Goal: Complete application form

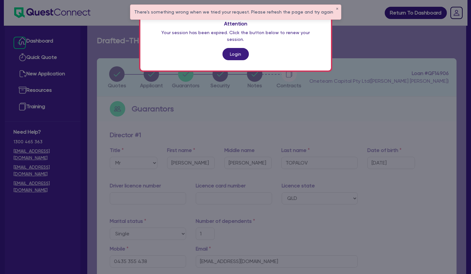
click at [231, 49] on link "Login" at bounding box center [236, 54] width 26 height 12
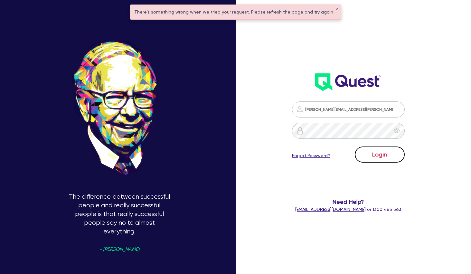
click at [384, 155] on button "Login" at bounding box center [380, 155] width 50 height 16
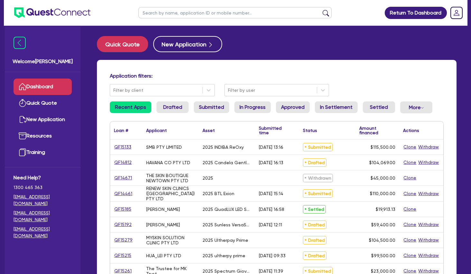
click at [161, 15] on input "text" at bounding box center [235, 12] width 193 height 11
type input "manly"
click at [321, 10] on button "submit" at bounding box center [326, 14] width 10 height 9
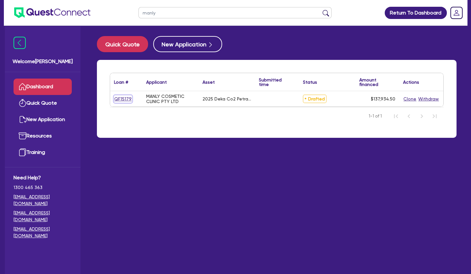
click at [126, 100] on link "QF15179" at bounding box center [123, 98] width 18 height 7
select select "SECONDARY_ASSETS"
select select "MEDICAL_DENTAL_LABORATORY_EQUIPMENT"
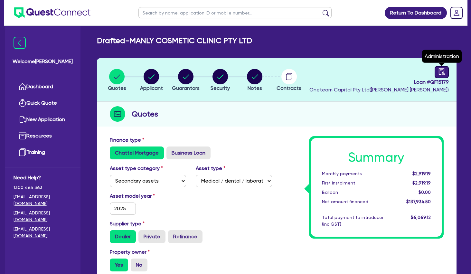
click at [447, 74] on link at bounding box center [442, 72] width 14 height 12
select select "DRAFTED_NEW"
select select "Other"
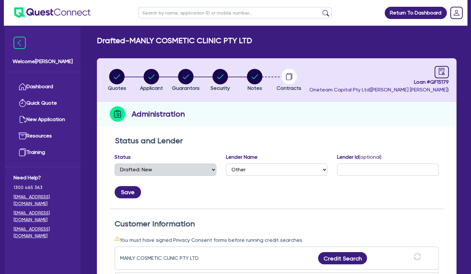
click at [165, 38] on h2 "Drafted - MANLY COSMETIC CLINIC PTY LTD" at bounding box center [174, 40] width 155 height 9
click at [222, 76] on icon "button" at bounding box center [221, 76] width 6 height 5
select select "SECONDARY_ASSETS"
select select "MEDICAL_DENTAL_LABORATORY_EQUIPMENT"
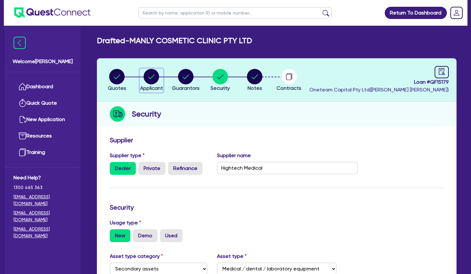
click at [151, 76] on circle "button" at bounding box center [151, 76] width 15 height 15
select select "COMPANY"
select select "HEALTH_BEAUTY"
select select "HAIR_BEAUTY_SALONS"
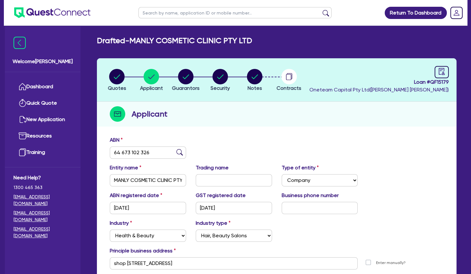
click at [178, 37] on h2 "Drafted - MANLY COSMETIC CLINIC PTY LTD" at bounding box center [174, 40] width 155 height 9
click at [443, 72] on icon "audit" at bounding box center [442, 71] width 6 height 7
select select "DRAFTED_NEW"
select select "Other"
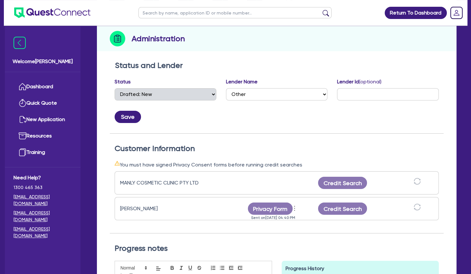
scroll to position [104, 0]
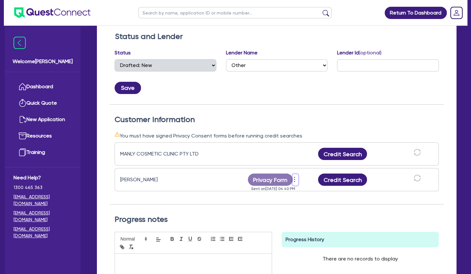
click at [295, 178] on icon "more" at bounding box center [295, 180] width 6 height 10
click at [326, 189] on link "Send new privacy form" at bounding box center [330, 189] width 62 height 9
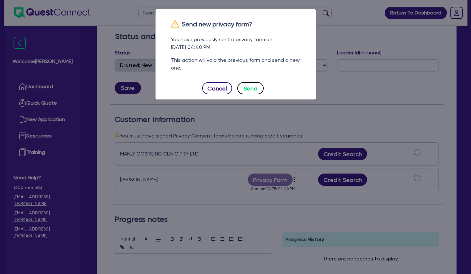
click at [254, 87] on button "Send" at bounding box center [251, 88] width 26 height 12
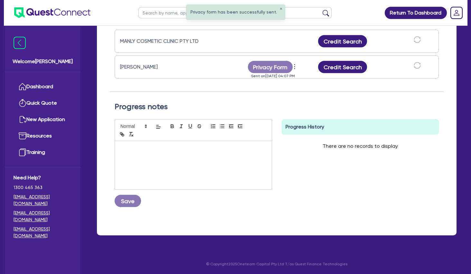
scroll to position [0, 0]
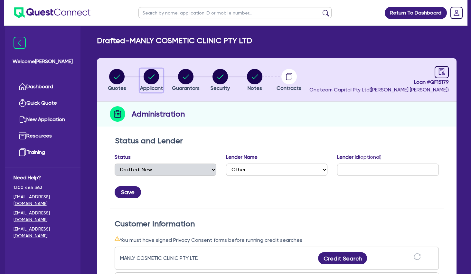
click at [150, 78] on icon "button" at bounding box center [152, 76] width 6 height 5
select select "COMPANY"
select select "HEALTH_BEAUTY"
select select "HAIR_BEAUTY_SALONS"
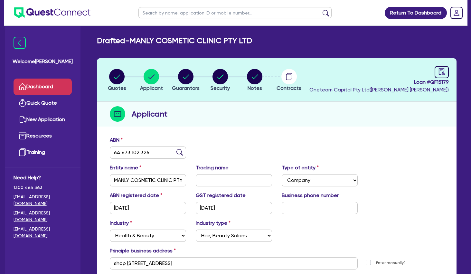
click at [61, 86] on link "Dashboard" at bounding box center [43, 87] width 58 height 16
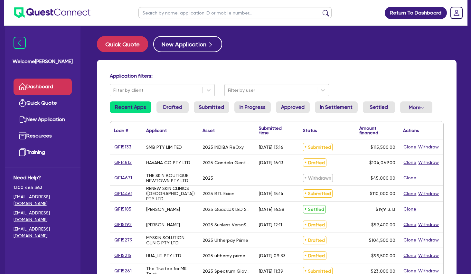
drag, startPoint x: 163, startPoint y: 146, endPoint x: 282, endPoint y: 149, distance: 119.6
click at [283, 149] on div "QF15133 SMB PTY LIMITED 2025 INDIBA ReOxy [DATE] 13:16 Submitted $115,500.00 Cl…" at bounding box center [277, 147] width 334 height 15
click at [282, 149] on div "[DATE] 13:16" at bounding box center [271, 147] width 24 height 5
drag, startPoint x: 279, startPoint y: 147, endPoint x: 148, endPoint y: 146, distance: 131.5
click at [148, 146] on div "QF15133 SMB PTY LIMITED 2025 INDIBA ReOxy [DATE] 13:16 Submitted $115,500.00 Cl…" at bounding box center [277, 147] width 334 height 15
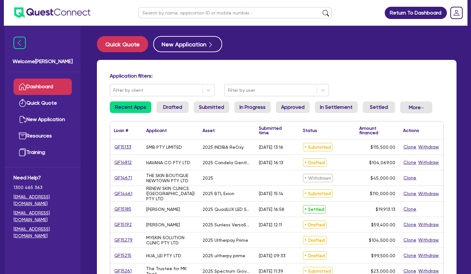
click at [148, 146] on div "SMB PTY LIMITED" at bounding box center [164, 147] width 36 height 5
click at [207, 13] on input "text" at bounding box center [235, 12] width 193 height 11
type input "manly"
click at [321, 10] on button "submit" at bounding box center [326, 14] width 10 height 9
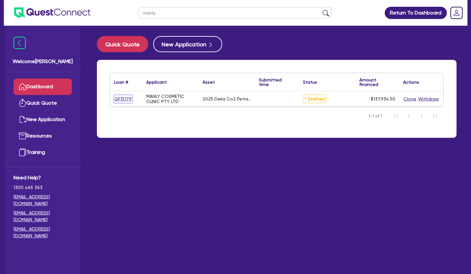
click at [125, 99] on link "QF15179" at bounding box center [123, 98] width 18 height 7
select select "SECONDARY_ASSETS"
select select "MEDICAL_DENTAL_LABORATORY_EQUIPMENT"
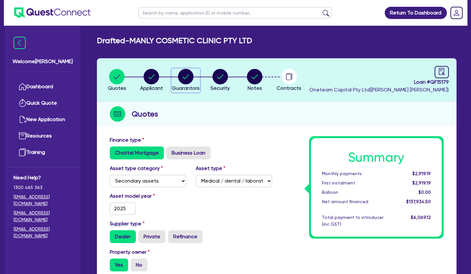
click at [187, 78] on circle "button" at bounding box center [185, 76] width 15 height 15
select select "MRS"
select select "[GEOGRAPHIC_DATA]"
select select "SINGLE"
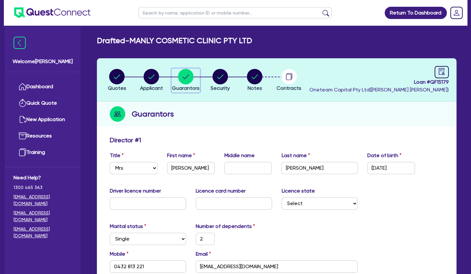
scroll to position [104, 0]
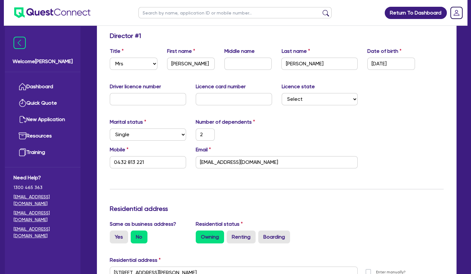
drag, startPoint x: 268, startPoint y: 128, endPoint x: 252, endPoint y: 168, distance: 43.0
click at [268, 128] on div "Number of dependents 2" at bounding box center [234, 129] width 86 height 23
click at [259, 175] on div "Update residential status for Director #1 Boarding is only acceptable when the …" at bounding box center [277, 270] width 334 height 477
click at [239, 177] on div "Update residential status for Director #1 Boarding is only acceptable when the …" at bounding box center [277, 270] width 334 height 477
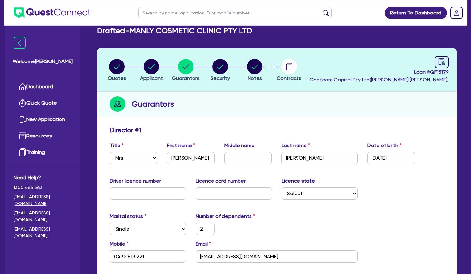
scroll to position [0, 0]
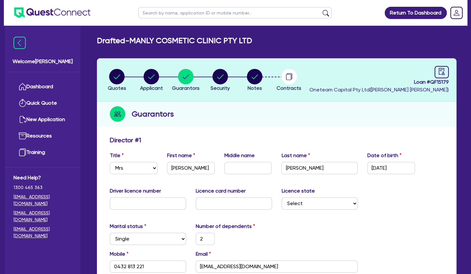
click at [223, 76] on circle "button" at bounding box center [220, 76] width 15 height 15
select select "SECONDARY_ASSETS"
select select "MEDICAL_DENTAL_LABORATORY_EQUIPMENT"
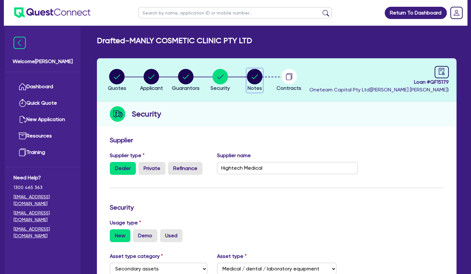
click at [254, 76] on circle "button" at bounding box center [254, 76] width 15 height 15
select select "Other"
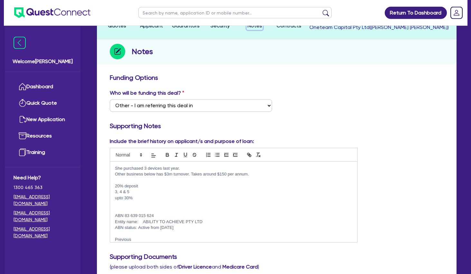
scroll to position [139, 0]
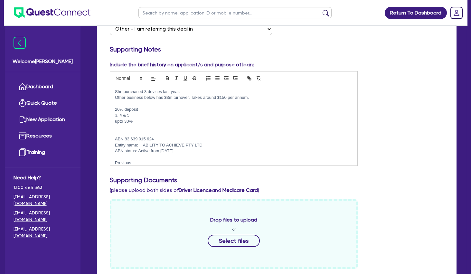
click at [169, 129] on p at bounding box center [234, 127] width 238 height 6
click at [154, 107] on p "20% deposit" at bounding box center [234, 110] width 238 height 6
click at [154, 131] on p at bounding box center [234, 134] width 238 height 6
click at [180, 103] on p at bounding box center [234, 104] width 238 height 6
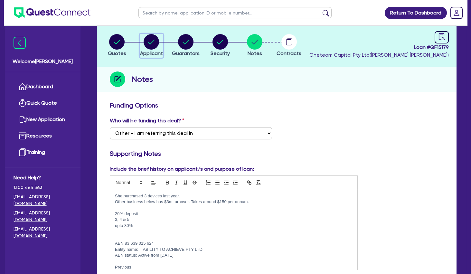
click at [150, 46] on circle "button" at bounding box center [151, 41] width 15 height 15
select select "COMPANY"
select select "HEALTH_BEAUTY"
select select "HAIR_BEAUTY_SALONS"
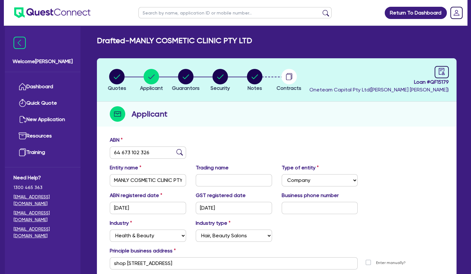
drag, startPoint x: 194, startPoint y: 116, endPoint x: 183, endPoint y: 92, distance: 26.4
click at [194, 114] on div "Applicant" at bounding box center [277, 114] width 360 height 25
click at [187, 75] on circle "button" at bounding box center [185, 76] width 15 height 15
select select "MRS"
select select "[GEOGRAPHIC_DATA]"
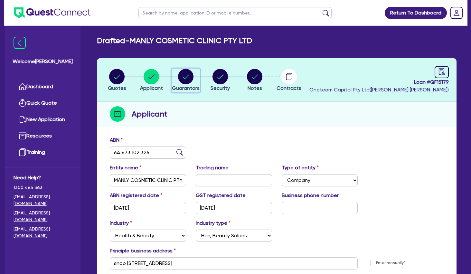
select select "SINGLE"
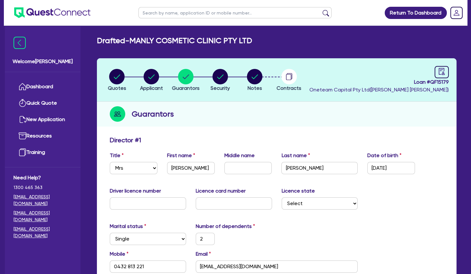
click at [195, 43] on h2 "Drafted - MANLY COSMETIC CLINIC PTY LTD" at bounding box center [174, 40] width 155 height 9
click at [193, 42] on h2 "Drafted - MANLY COSMETIC CLINIC PTY LTD" at bounding box center [174, 40] width 155 height 9
click at [156, 82] on circle "button" at bounding box center [151, 76] width 15 height 15
select select "COMPANY"
select select "HEALTH_BEAUTY"
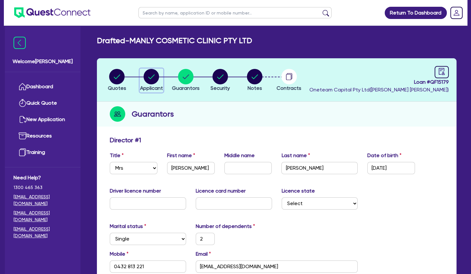
select select "HAIR_BEAUTY_SALONS"
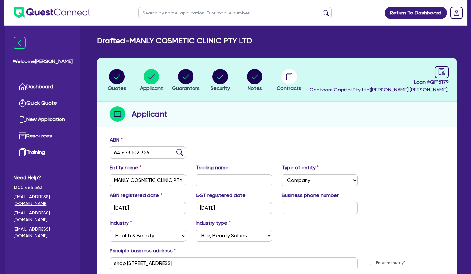
click at [240, 119] on div "Applicant" at bounding box center [277, 114] width 360 height 25
click at [252, 108] on div "Applicant" at bounding box center [277, 114] width 360 height 25
click at [127, 40] on h2 "Drafted - MANLY COSMETIC CLINIC PTY LTD" at bounding box center [174, 40] width 155 height 9
click at [164, 14] on input "text" at bounding box center [235, 12] width 193 height 11
click at [184, 79] on circle "button" at bounding box center [185, 76] width 15 height 15
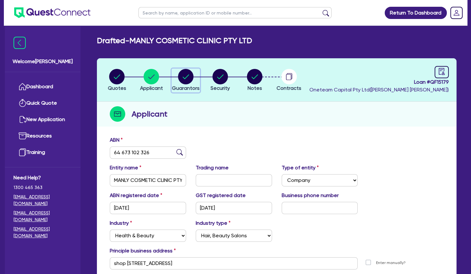
select select "MRS"
select select "[GEOGRAPHIC_DATA]"
select select "SINGLE"
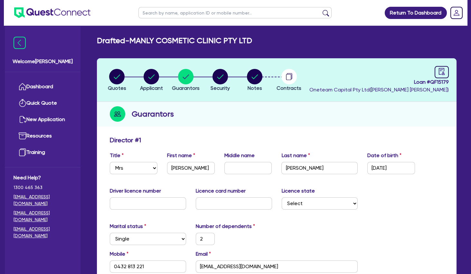
click at [186, 117] on div "Guarantors" at bounding box center [277, 114] width 360 height 25
click at [123, 75] on circle "button" at bounding box center [116, 76] width 15 height 15
select select "SECONDARY_ASSETS"
select select "MEDICAL_DENTAL_LABORATORY_EQUIPMENT"
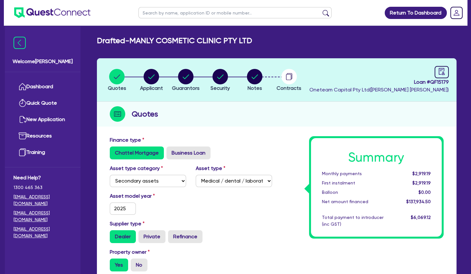
click at [191, 70] on icon "button" at bounding box center [185, 76] width 15 height 15
select select "MRS"
select select "[GEOGRAPHIC_DATA]"
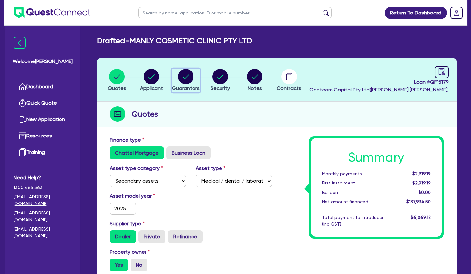
select select "SINGLE"
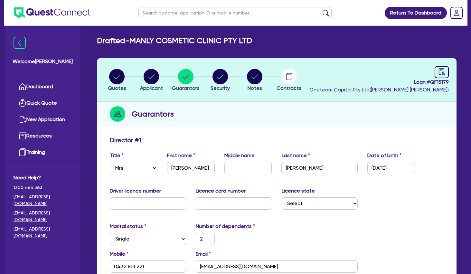
click at [183, 15] on input "text" at bounding box center [235, 12] width 193 height 11
type input "[PERSON_NAME]"
click button "submit" at bounding box center [326, 14] width 10 height 9
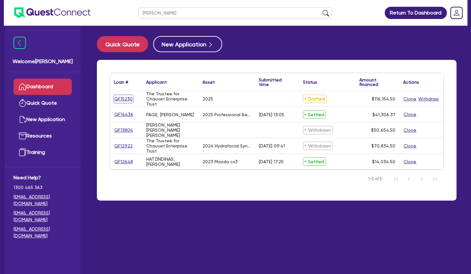
click at [127, 99] on link "QF15230" at bounding box center [123, 98] width 19 height 7
select select "SECONDARY_ASSETS"
select select "MEDICAL_DENTAL_LABORATORY_EQUIPMENT"
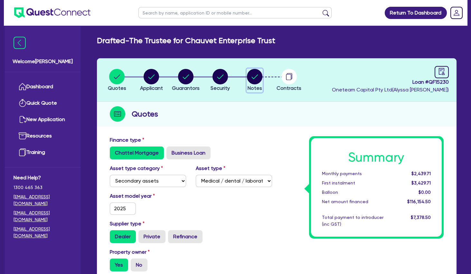
click at [259, 77] on circle "button" at bounding box center [254, 76] width 15 height 15
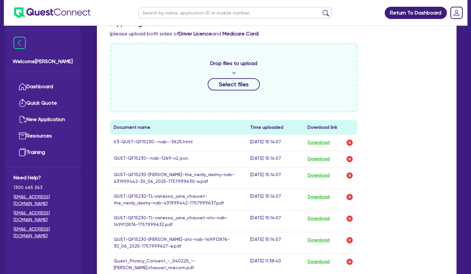
scroll to position [313, 0]
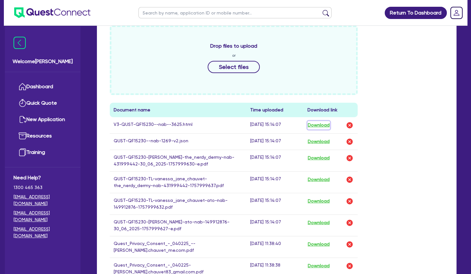
click at [315, 125] on button "Download" at bounding box center [319, 125] width 23 height 8
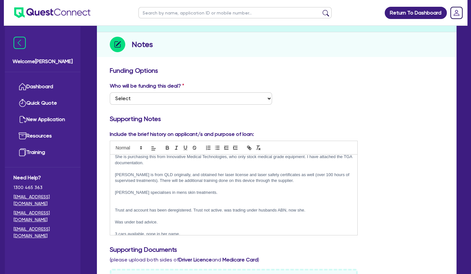
scroll to position [0, 0]
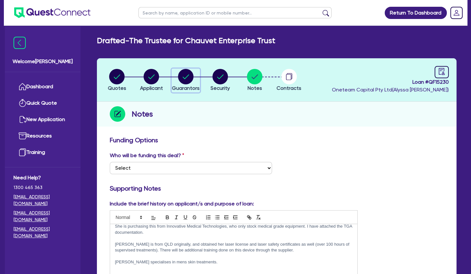
drag, startPoint x: 183, startPoint y: 80, endPoint x: 187, endPoint y: 90, distance: 10.7
click at [183, 80] on circle "button" at bounding box center [185, 76] width 15 height 15
select select "MRS"
select select "MARRIED"
select select "PROPERTY"
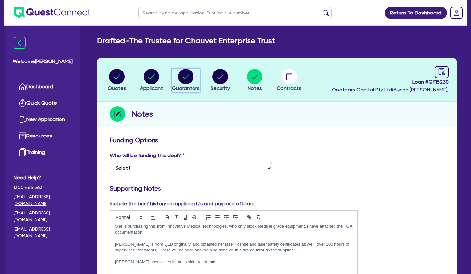
select select "CASH"
select select "VEHICLE"
select select "MORTGAGE"
select select "MR"
select select "[GEOGRAPHIC_DATA]"
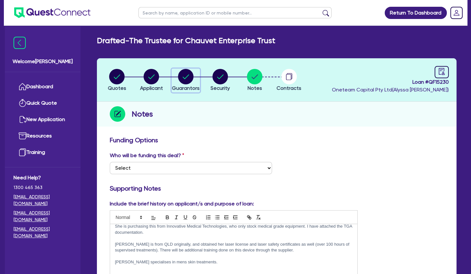
select select "MARRIED"
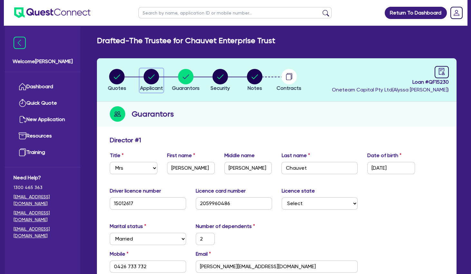
click at [153, 77] on circle "button" at bounding box center [151, 76] width 15 height 15
select select "TRUST"
select select "COMPANY"
select select "HEALTH_BEAUTY"
select select "HAIR_BEAUTY_SALONS"
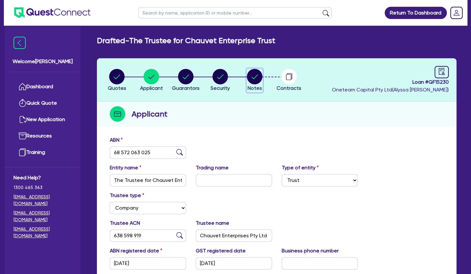
click at [260, 75] on circle "button" at bounding box center [254, 76] width 15 height 15
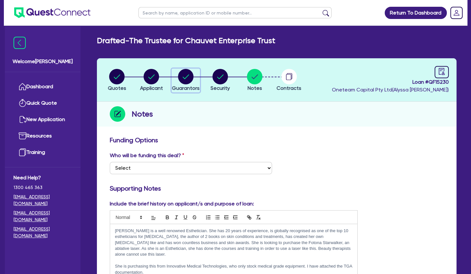
click at [190, 74] on circle "button" at bounding box center [185, 76] width 15 height 15
select select "MRS"
select select "MARRIED"
select select "PROPERTY"
select select "CASH"
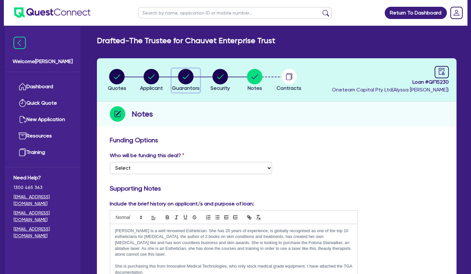
select select "VEHICLE"
select select "MORTGAGE"
select select "MR"
select select "[GEOGRAPHIC_DATA]"
select select "MARRIED"
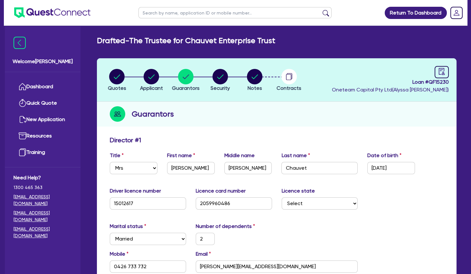
click at [287, 166] on input "Chauvet" at bounding box center [320, 168] width 76 height 12
click at [291, 166] on input "Chauvet" at bounding box center [320, 168] width 76 height 12
click at [155, 79] on circle "button" at bounding box center [151, 76] width 15 height 15
select select "TRUST"
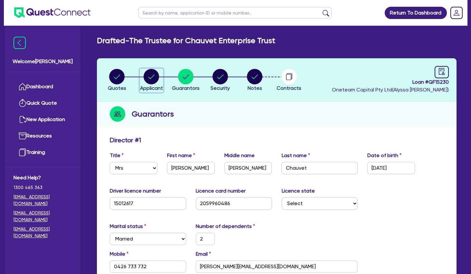
select select "COMPANY"
select select "HEALTH_BEAUTY"
select select "HAIR_BEAUTY_SALONS"
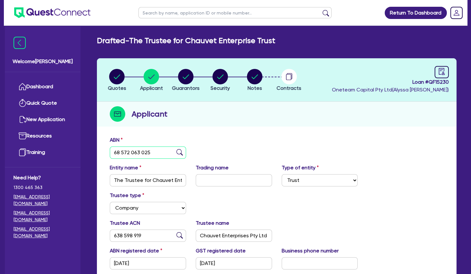
click at [128, 150] on input "68 572 063 025" at bounding box center [148, 153] width 76 height 12
click at [184, 75] on circle "button" at bounding box center [185, 76] width 15 height 15
select select "MRS"
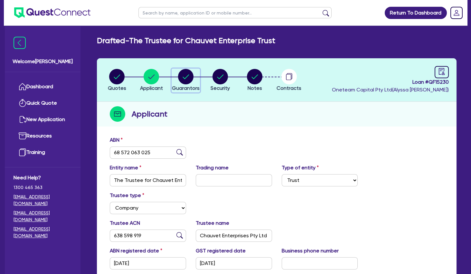
select select "MARRIED"
select select "PROPERTY"
select select "CASH"
select select "VEHICLE"
select select "MORTGAGE"
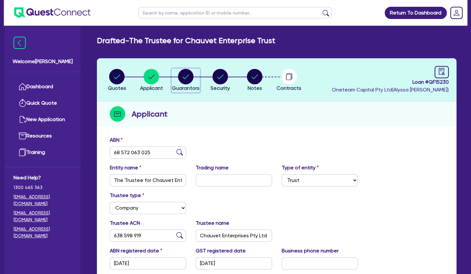
select select "MR"
select select "[GEOGRAPHIC_DATA]"
select select "MARRIED"
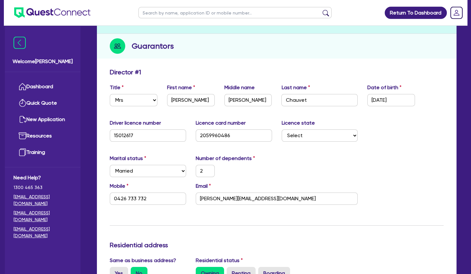
scroll to position [70, 0]
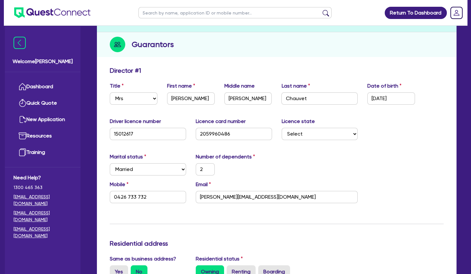
click at [175, 75] on div "Director # 1" at bounding box center [277, 72] width 344 height 10
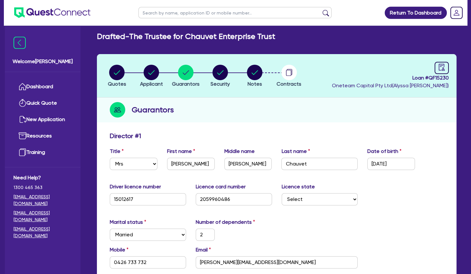
scroll to position [0, 0]
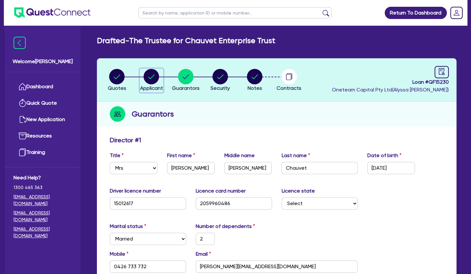
click at [151, 77] on circle "button" at bounding box center [151, 76] width 15 height 15
select select "TRUST"
select select "COMPANY"
select select "HEALTH_BEAUTY"
select select "HAIR_BEAUTY_SALONS"
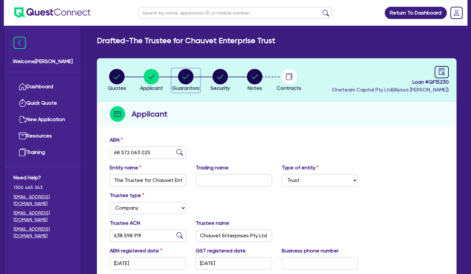
click at [187, 75] on circle "button" at bounding box center [185, 76] width 15 height 15
select select "MRS"
select select "MARRIED"
select select "PROPERTY"
select select "CASH"
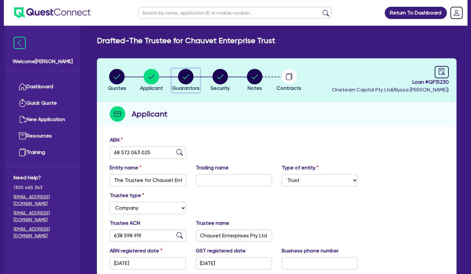
select select "VEHICLE"
select select "MORTGAGE"
select select "MR"
select select "[GEOGRAPHIC_DATA]"
select select "MARRIED"
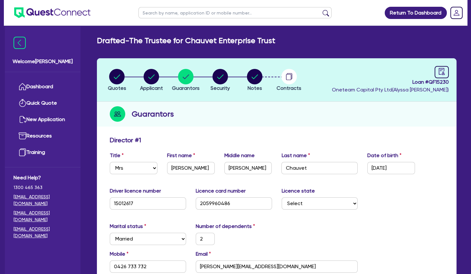
click at [245, 118] on div "Guarantors" at bounding box center [277, 114] width 360 height 25
click at [445, 72] on icon "audit" at bounding box center [442, 71] width 7 height 7
select select "DRAFTED_NEW"
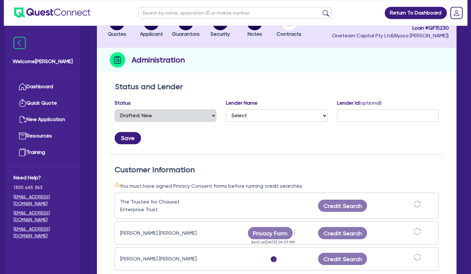
scroll to position [104, 0]
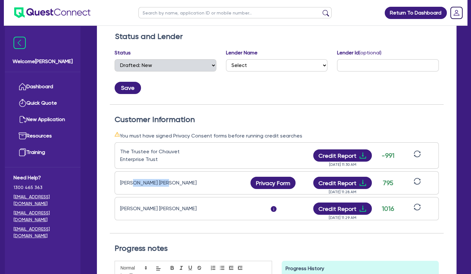
drag, startPoint x: 135, startPoint y: 187, endPoint x: 171, endPoint y: 184, distance: 36.2
click at [171, 184] on div "[PERSON_NAME] [PERSON_NAME]" at bounding box center [160, 183] width 81 height 8
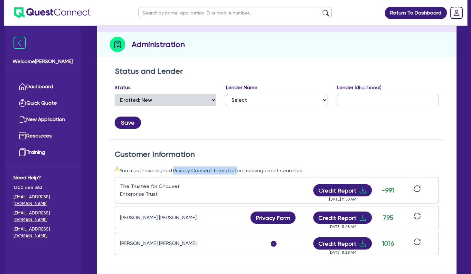
drag, startPoint x: 213, startPoint y: 172, endPoint x: 239, endPoint y: 173, distance: 26.4
click at [239, 173] on div "You must have signed Privacy Consent forms before running credit searches" at bounding box center [277, 171] width 325 height 8
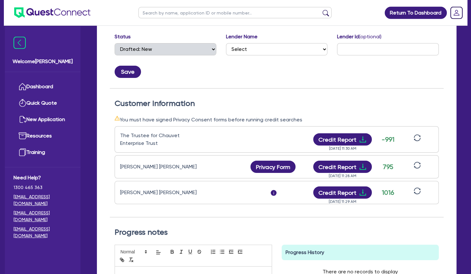
scroll to position [107, 0]
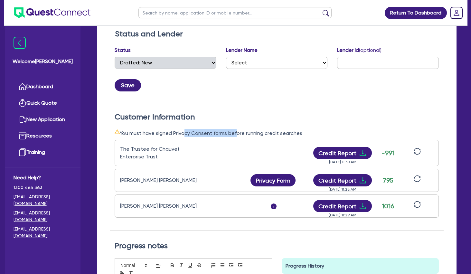
drag, startPoint x: 183, startPoint y: 132, endPoint x: 236, endPoint y: 131, distance: 52.5
click at [236, 131] on div "You must have signed Privacy Consent forms before running credit searches" at bounding box center [277, 133] width 325 height 8
drag, startPoint x: 263, startPoint y: 132, endPoint x: 144, endPoint y: 131, distance: 118.9
click at [144, 131] on div "You must have signed Privacy Consent forms before running credit searches" at bounding box center [277, 133] width 325 height 8
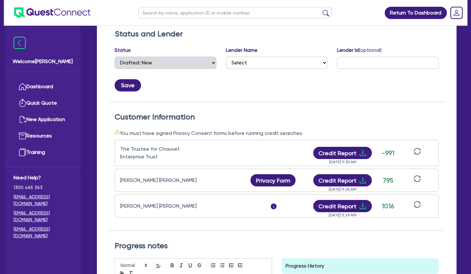
click at [144, 131] on div "You must have signed Privacy Consent forms before running credit searches" at bounding box center [277, 133] width 325 height 8
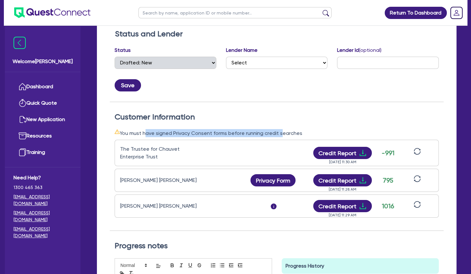
drag, startPoint x: 144, startPoint y: 132, endPoint x: 278, endPoint y: 132, distance: 134.1
click at [278, 132] on div "You must have signed Privacy Consent forms before running credit searches" at bounding box center [277, 133] width 325 height 8
drag, startPoint x: 280, startPoint y: 133, endPoint x: 145, endPoint y: 132, distance: 135.0
click at [145, 132] on div "You must have signed Privacy Consent forms before running credit searches" at bounding box center [277, 133] width 325 height 8
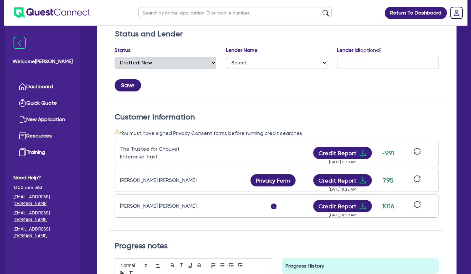
click at [145, 132] on div "You must have signed Privacy Consent forms before running credit searches" at bounding box center [277, 133] width 325 height 8
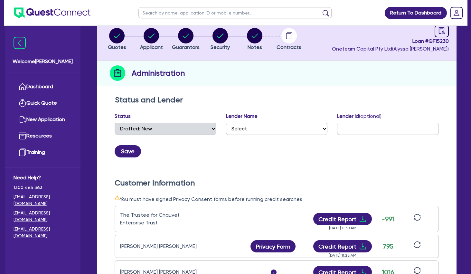
scroll to position [0, 0]
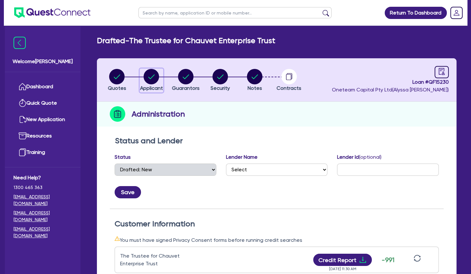
click at [150, 83] on circle "button" at bounding box center [151, 76] width 15 height 15
select select "TRUST"
select select "COMPANY"
select select "HEALTH_BEAUTY"
select select "HAIR_BEAUTY_SALONS"
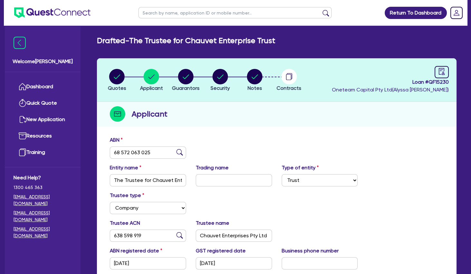
click at [168, 11] on input "text" at bounding box center [235, 12] width 193 height 11
type input "[GEOGRAPHIC_DATA]"
click button "submit" at bounding box center [326, 14] width 10 height 9
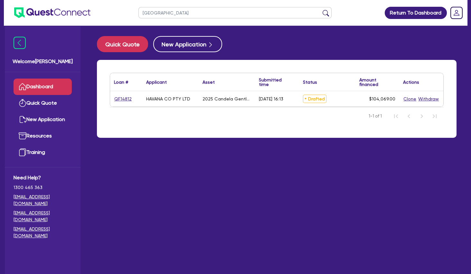
click at [122, 99] on link "QF14812" at bounding box center [123, 98] width 18 height 7
select select "TERTIARY_ASSETS"
select select "BEAUTY_EQUIPMENT"
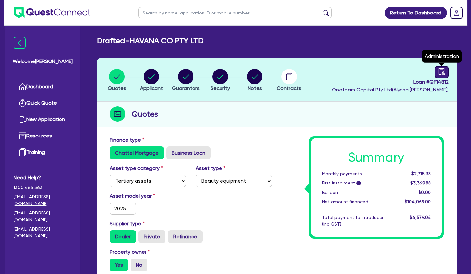
click at [439, 71] on icon "audit" at bounding box center [442, 71] width 6 height 7
select select "DRAFTED_AMENDED"
select select "Quest Finance - Bill & Collect"
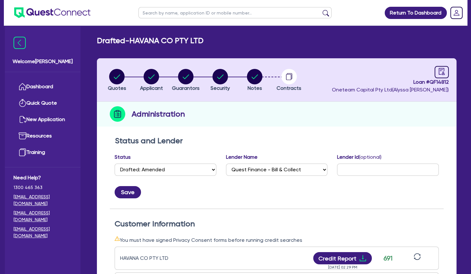
scroll to position [139, 0]
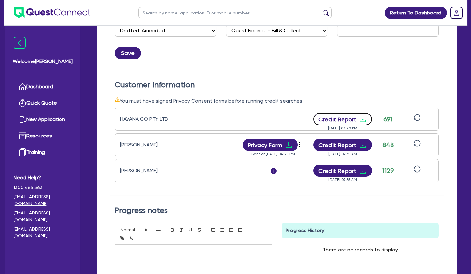
click at [362, 122] on icon "download" at bounding box center [363, 119] width 8 height 8
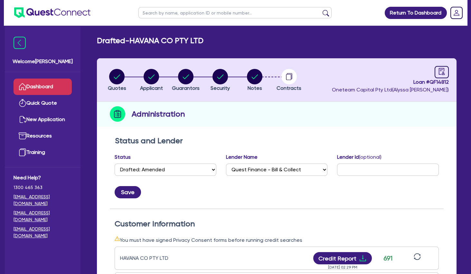
click at [58, 85] on link "Dashboard" at bounding box center [43, 87] width 58 height 16
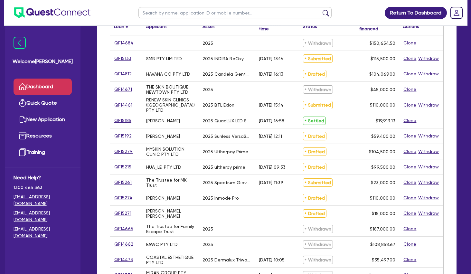
scroll to position [104, 0]
click at [121, 166] on link "QF15215" at bounding box center [123, 166] width 18 height 7
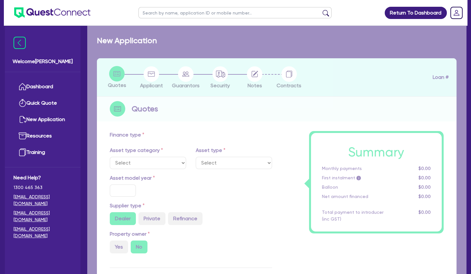
select select "SECONDARY_ASSETS"
type input "2025"
radio input "true"
type input "104,500"
type input "5,000"
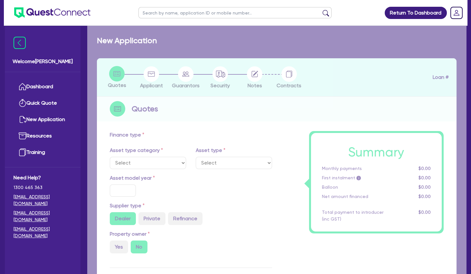
type input "2"
type input "1,990"
radio input "true"
type input "8"
type input "500"
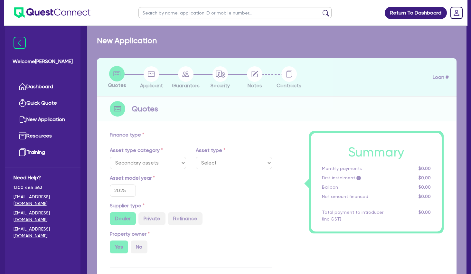
select select "MEDICAL_DENTAL_LABORATORY_EQUIPMENT"
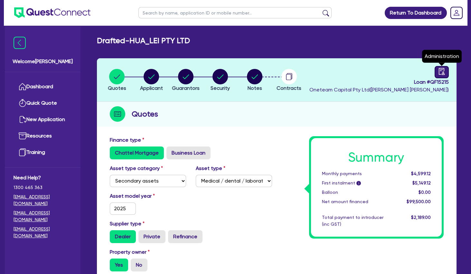
click at [441, 75] on link at bounding box center [442, 72] width 14 height 12
select select "DRAFTED_AMENDED"
select select "Other"
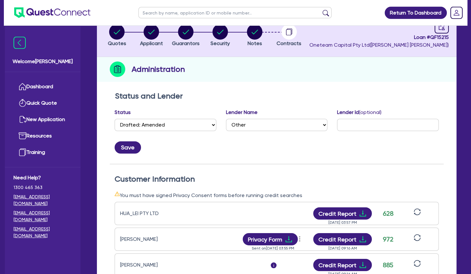
scroll to position [70, 0]
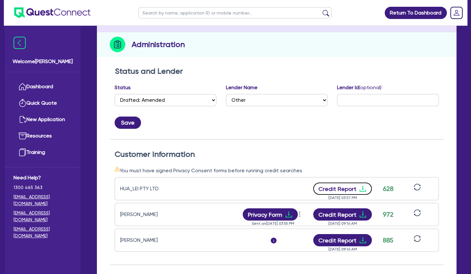
click at [359, 189] on button "Credit Report" at bounding box center [343, 189] width 59 height 12
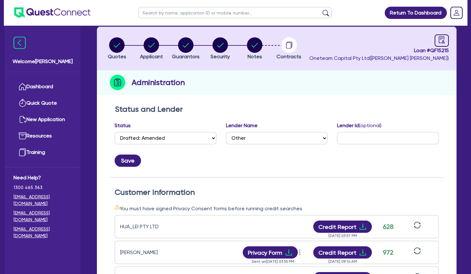
scroll to position [0, 0]
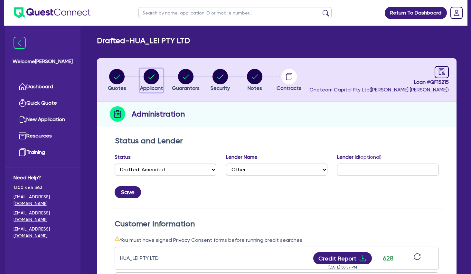
click at [157, 75] on circle "button" at bounding box center [151, 76] width 15 height 15
select select "COMPANY"
select select "HEALTH_BEAUTY"
select select "HAIR_BEAUTY_SALONS"
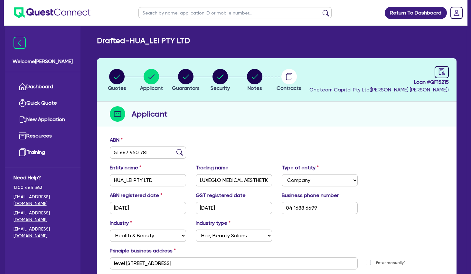
click at [191, 13] on input "text" at bounding box center [235, 12] width 193 height 11
click at [53, 82] on link "Dashboard" at bounding box center [43, 87] width 58 height 16
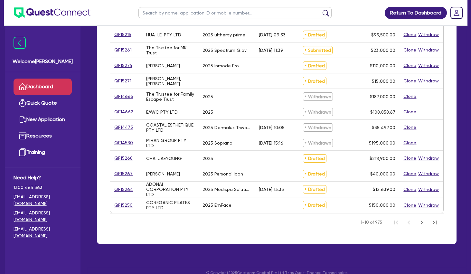
scroll to position [244, 0]
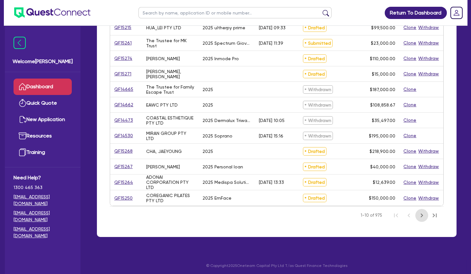
click at [425, 215] on icon "Next Page" at bounding box center [422, 216] width 8 height 8
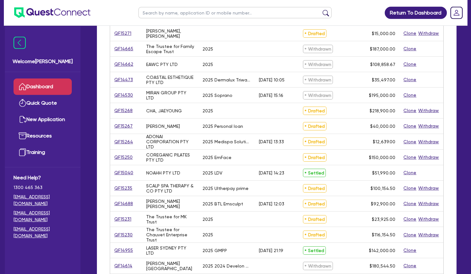
scroll to position [165, 0]
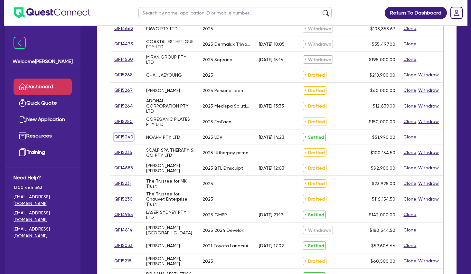
click at [126, 138] on link "QF15040" at bounding box center [124, 136] width 20 height 7
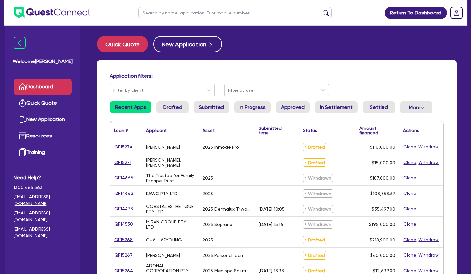
select select "CARS_AND_LIGHT_TRUCKS"
select select "PASSENGER_VEHICLES"
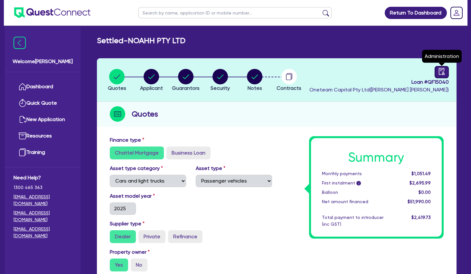
click at [445, 74] on icon "audit" at bounding box center [442, 71] width 7 height 7
select select "SETTLED"
select select "Angle Finance"
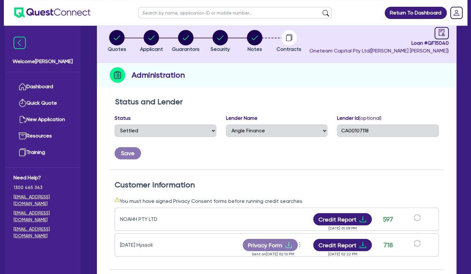
scroll to position [139, 0]
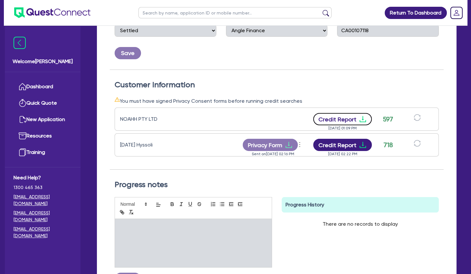
click at [360, 121] on icon "download" at bounding box center [363, 119] width 6 height 6
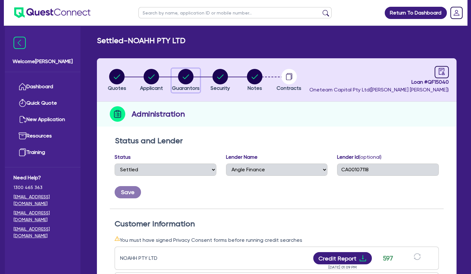
click at [182, 79] on circle "button" at bounding box center [185, 76] width 15 height 15
select select "MR"
select select "VIC"
select select "MARRIED"
select select "CASH"
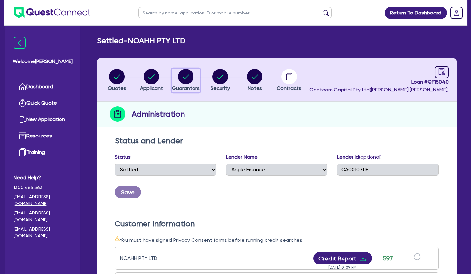
select select "VEHICLE"
select select "EQUIPMENT"
select select "VEHICLE_LOAN"
select select "EQUIPMENT_LOAN"
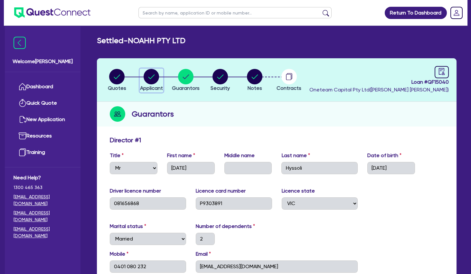
click at [147, 77] on circle "button" at bounding box center [151, 76] width 15 height 15
select select "COMPANY"
select select "TRANSPORT_WAREHOUSING"
select select "WAREHOUSING"
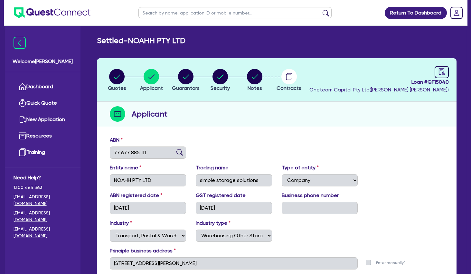
drag, startPoint x: 132, startPoint y: 45, endPoint x: 199, endPoint y: 47, distance: 67.1
click at [196, 47] on div "Settled - NOAHH PTY LTD Quotes Applicant [GEOGRAPHIC_DATA] Security Notes Contr…" at bounding box center [276, 173] width 379 height 274
click at [199, 47] on div "Settled - NOAHH PTY LTD Quotes Applicant [GEOGRAPHIC_DATA] Security Notes Contr…" at bounding box center [276, 173] width 379 height 274
drag, startPoint x: 200, startPoint y: 79, endPoint x: 193, endPoint y: 76, distance: 7.6
click at [199, 79] on button "Guarantors" at bounding box center [186, 81] width 28 height 24
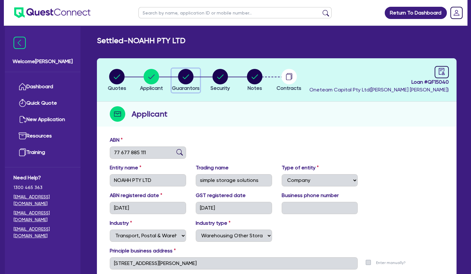
select select "MR"
select select "VIC"
select select "MARRIED"
select select "CASH"
select select "VEHICLE"
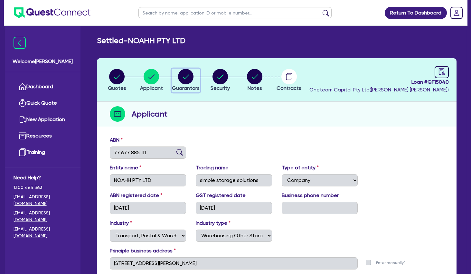
select select "EQUIPMENT"
select select "VEHICLE_LOAN"
select select "EQUIPMENT_LOAN"
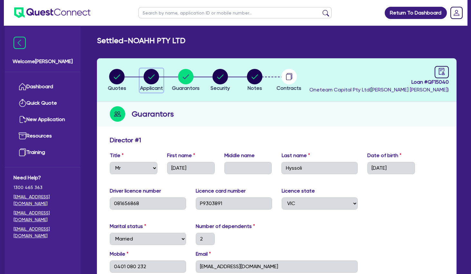
click at [151, 78] on icon "button" at bounding box center [152, 76] width 6 height 5
select select "COMPANY"
select select "TRANSPORT_WAREHOUSING"
select select "WAREHOUSING"
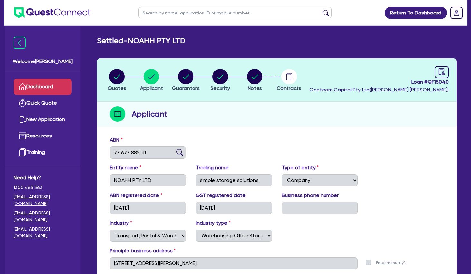
click at [55, 88] on link "Dashboard" at bounding box center [43, 87] width 58 height 16
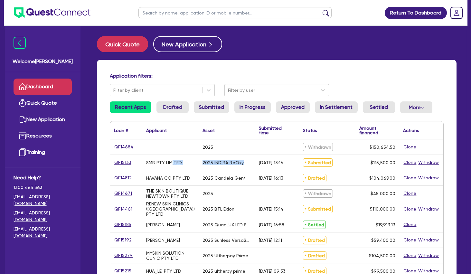
drag, startPoint x: 173, startPoint y: 165, endPoint x: 253, endPoint y: 163, distance: 79.9
click at [253, 163] on div "QF15133 SMB PTY LIMITED 2025 INDIBA ReOxy [DATE] 13:16 Submitted $115,500.00 Cl…" at bounding box center [277, 162] width 334 height 15
click at [253, 163] on div "2025 INDIBA ReOxy" at bounding box center [227, 162] width 56 height 15
